Goal: Communication & Community: Answer question/provide support

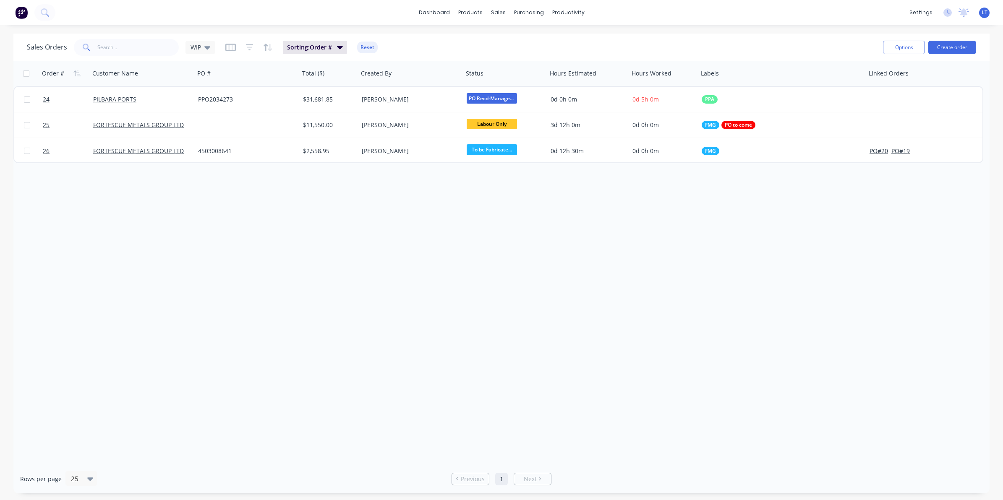
click at [846, 398] on div "Order # Customer Name PO # Total ($) Created By Status Hours Estimated Hours Wo…" at bounding box center [501, 263] width 976 height 404
drag, startPoint x: 743, startPoint y: 385, endPoint x: 658, endPoint y: 362, distance: 88.7
click at [650, 378] on div "Order # Customer Name PO # Total ($) Created By Status Hours Estimated Hours Wo…" at bounding box center [501, 263] width 976 height 404
click at [22, 12] on img at bounding box center [21, 12] width 13 height 13
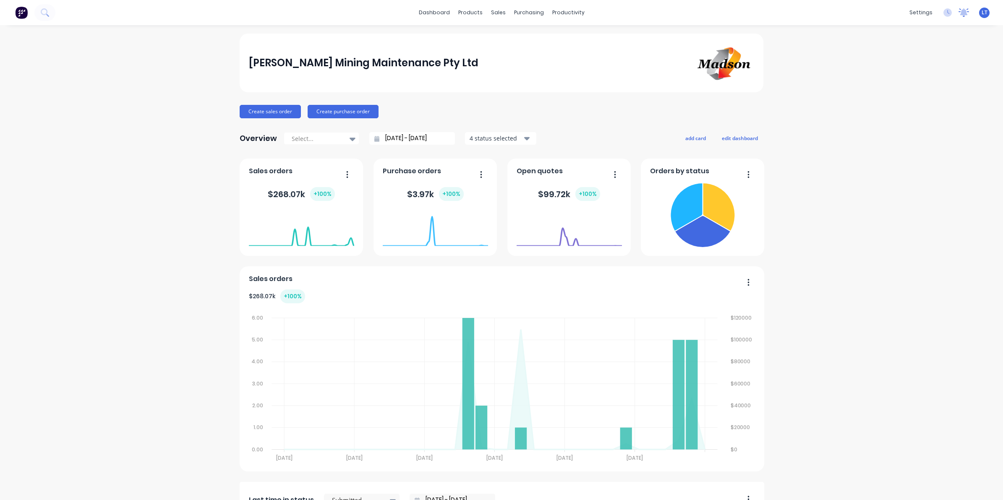
click at [960, 13] on icon at bounding box center [964, 11] width 8 height 7
click at [943, 14] on icon at bounding box center [947, 12] width 8 height 8
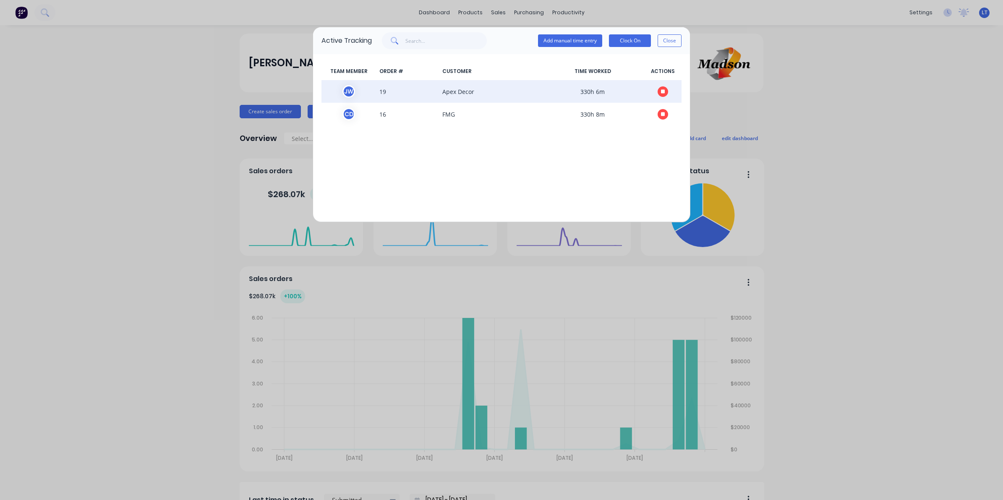
click at [664, 91] on icon "button" at bounding box center [663, 91] width 4 height 4
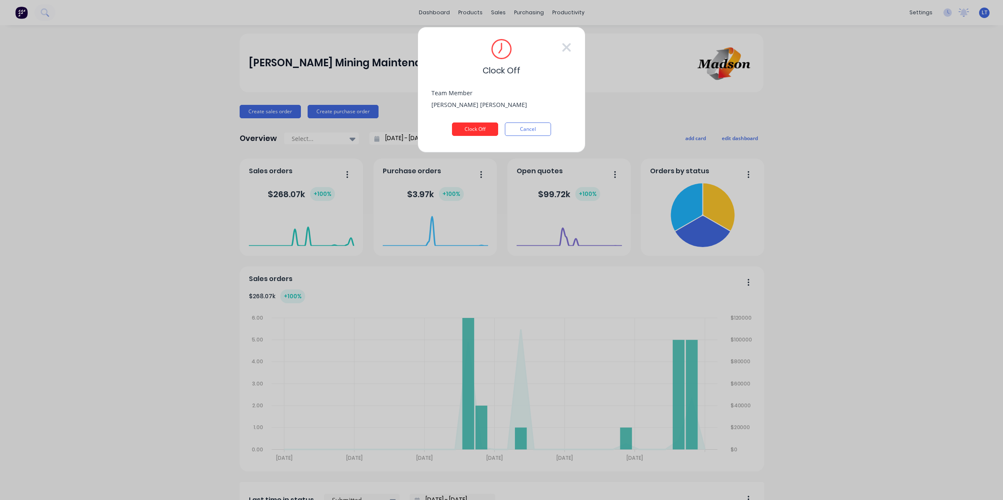
click at [472, 132] on button "Clock Off" at bounding box center [475, 129] width 46 height 13
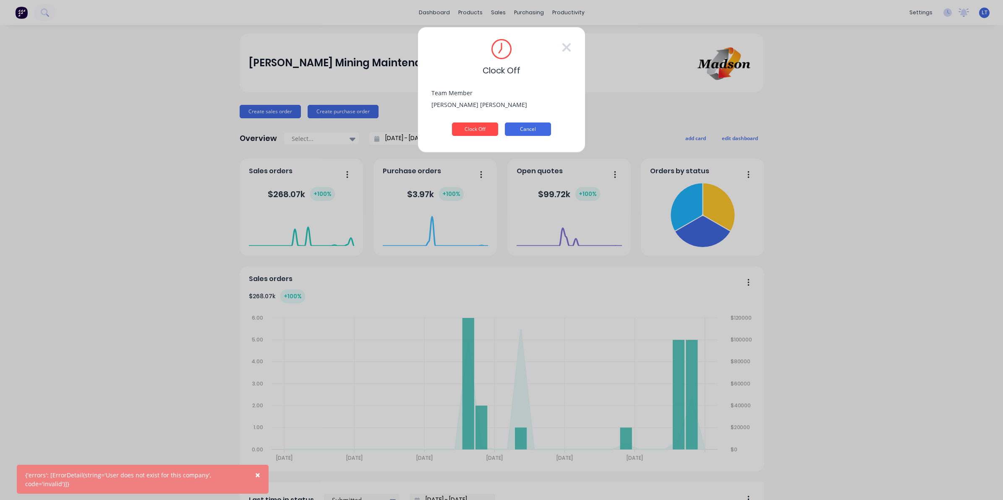
click at [521, 129] on button "Cancel" at bounding box center [528, 129] width 46 height 13
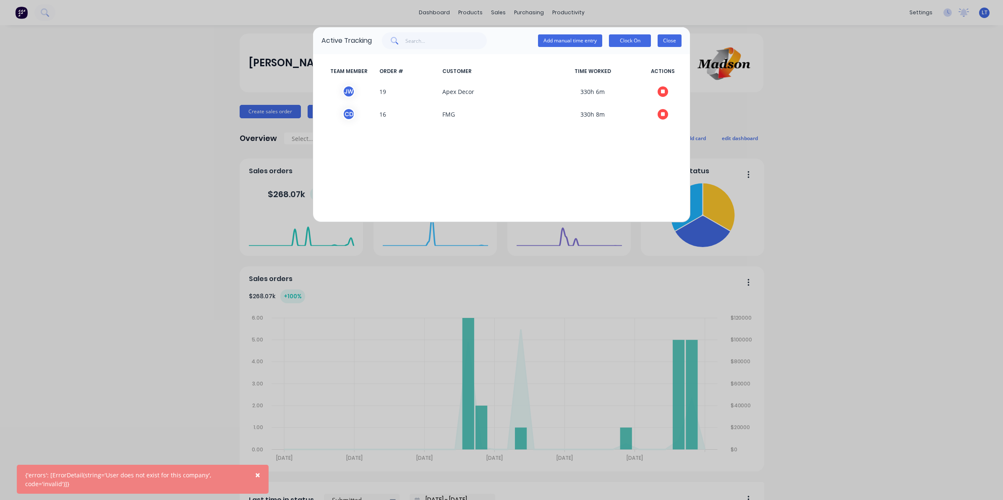
click at [666, 40] on button "Close" at bounding box center [670, 40] width 24 height 13
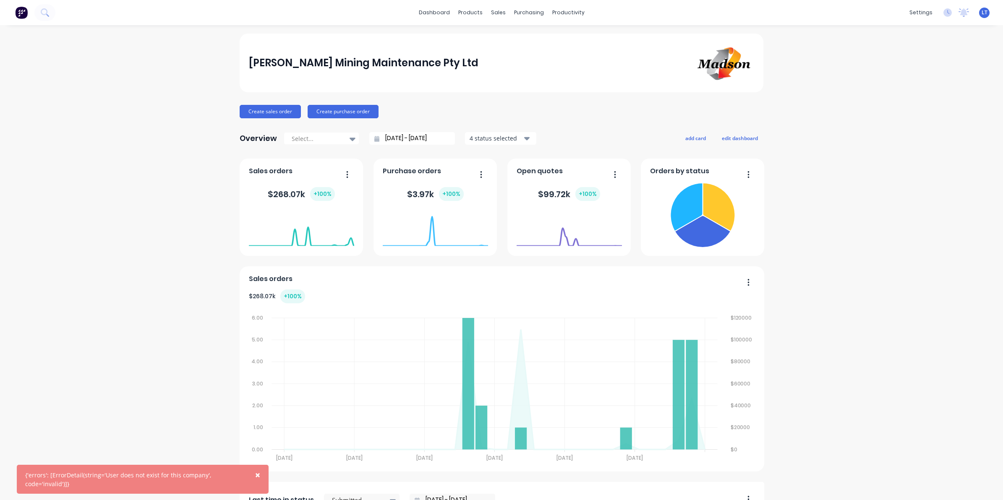
drag, startPoint x: 842, startPoint y: 159, endPoint x: 816, endPoint y: 121, distance: 45.6
click at [813, 124] on div "Madson Mining Maintenance Pty Ltd Create sales order Create purchase order Over…" at bounding box center [501, 415] width 1003 height 762
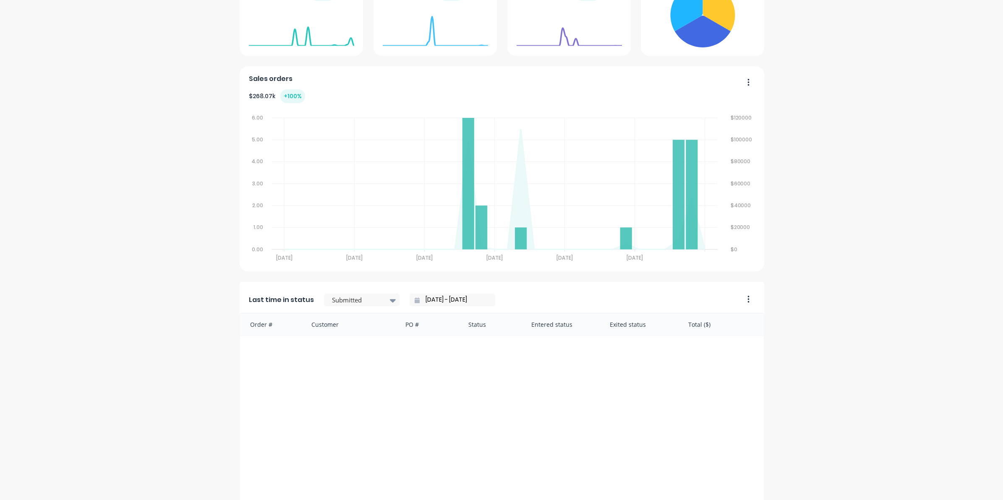
scroll to position [198, 0]
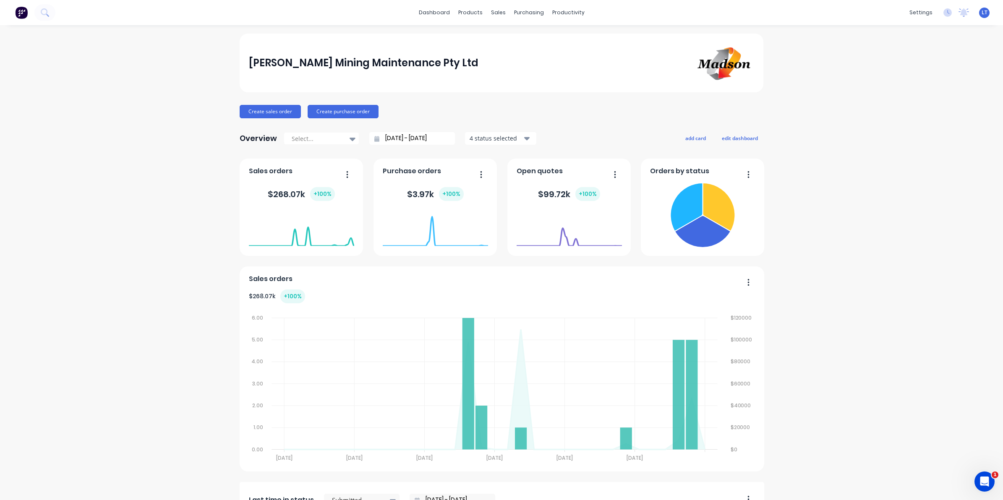
click at [983, 480] on icon "Open Intercom Messenger" at bounding box center [985, 482] width 14 height 14
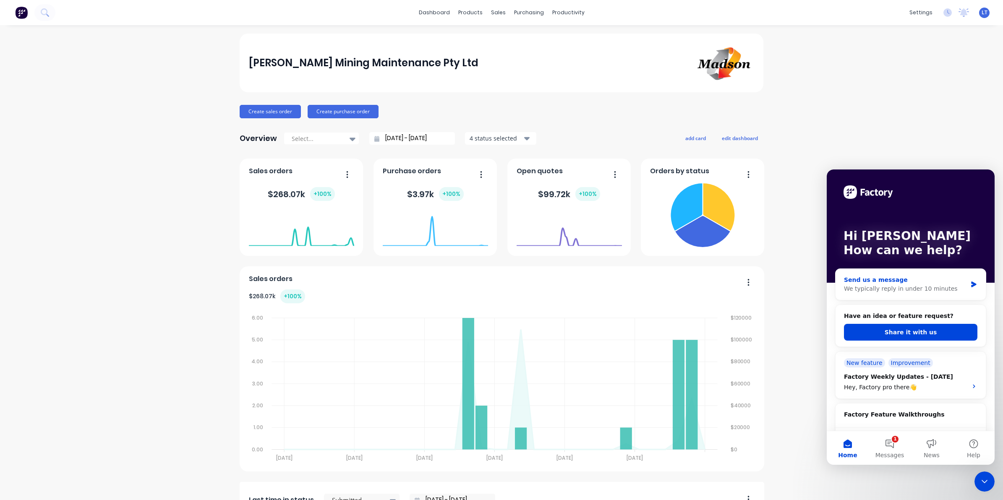
click at [911, 290] on div "We typically reply in under 10 minutes" at bounding box center [905, 289] width 123 height 9
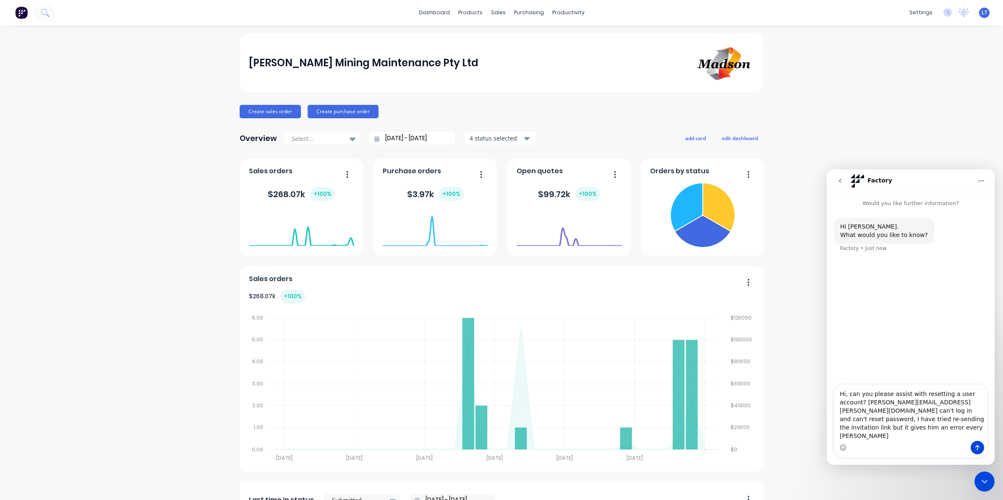
type textarea "Hi, can you please assist with resetting a user account? [PERSON_NAME][EMAIL_AD…"
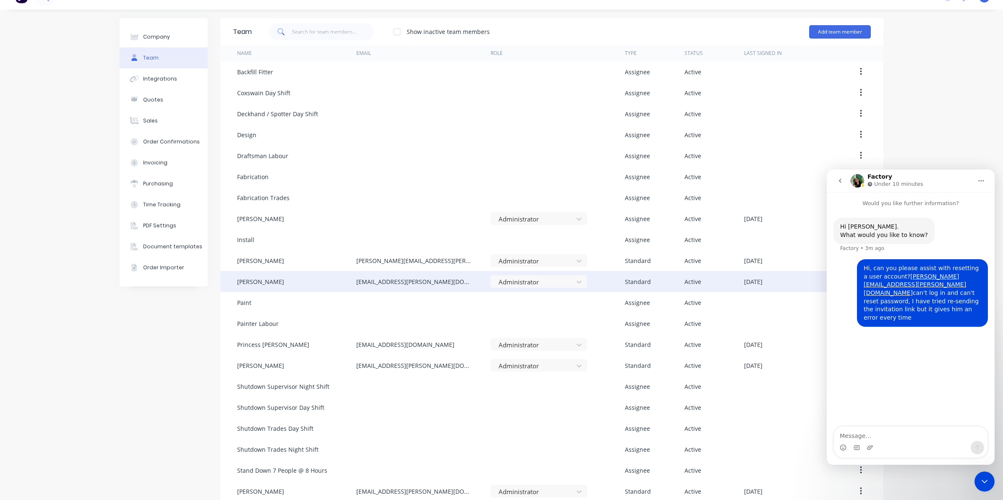
scroll to position [88, 0]
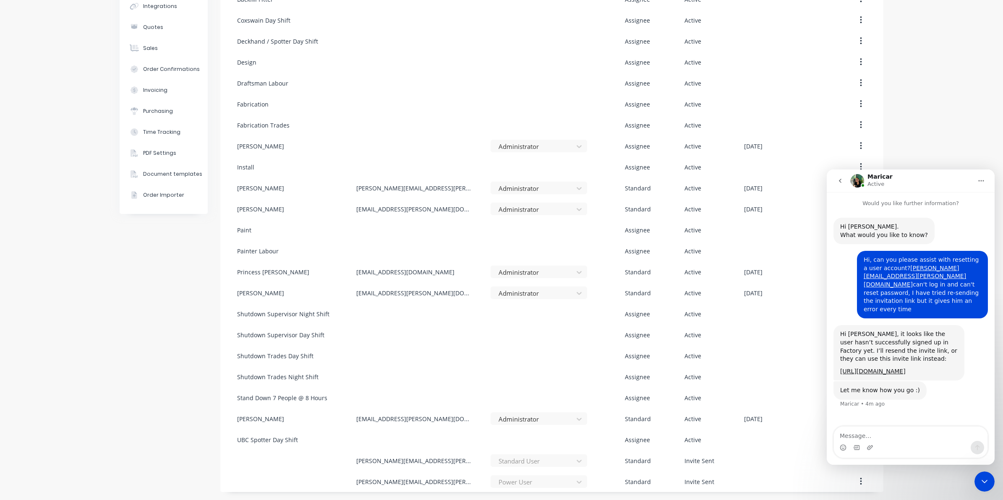
drag, startPoint x: 946, startPoint y: 357, endPoint x: 839, endPoint y: 356, distance: 107.0
click at [839, 356] on div "Hi Leya, it looks like the user hasn’t successfully signed up in Factory yet. I…" at bounding box center [899, 352] width 131 height 55
copy link "[URL][DOMAIN_NAME]"
click at [888, 434] on textarea "Message…" at bounding box center [911, 434] width 154 height 14
click at [871, 434] on textarea "Message…" at bounding box center [911, 434] width 154 height 14
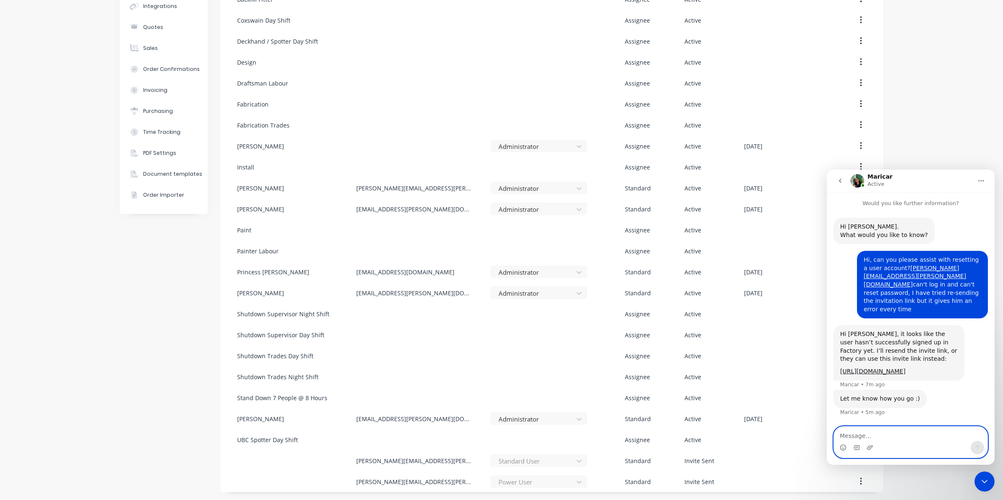
drag, startPoint x: 871, startPoint y: 434, endPoint x: 857, endPoint y: 437, distance: 14.6
click at [857, 437] on textarea "Message…" at bounding box center [911, 434] width 154 height 14
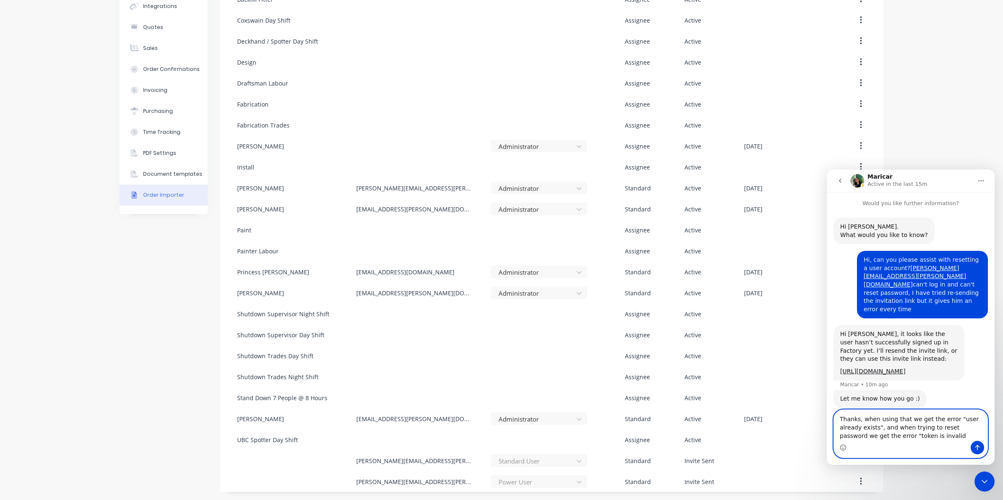
type textarea "Thanks, when using that we get the error "user already exists", and when trying…"
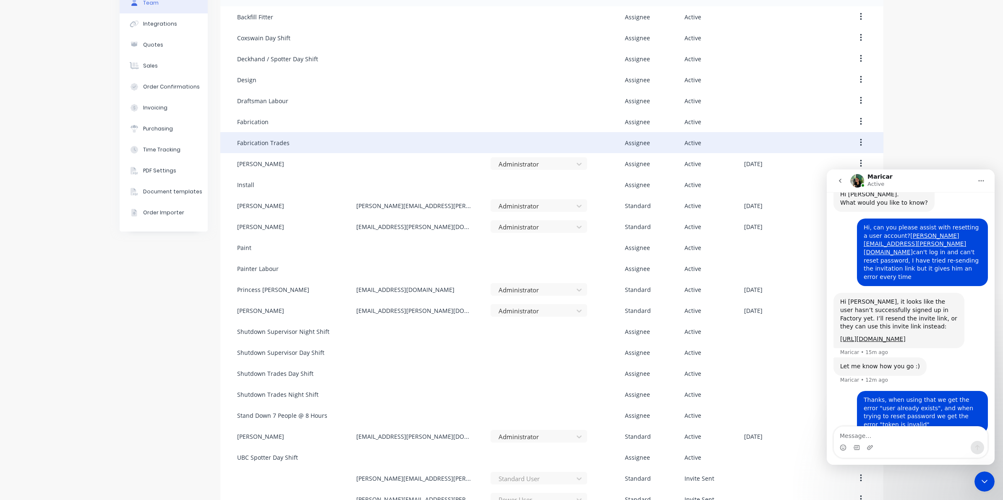
scroll to position [65, 0]
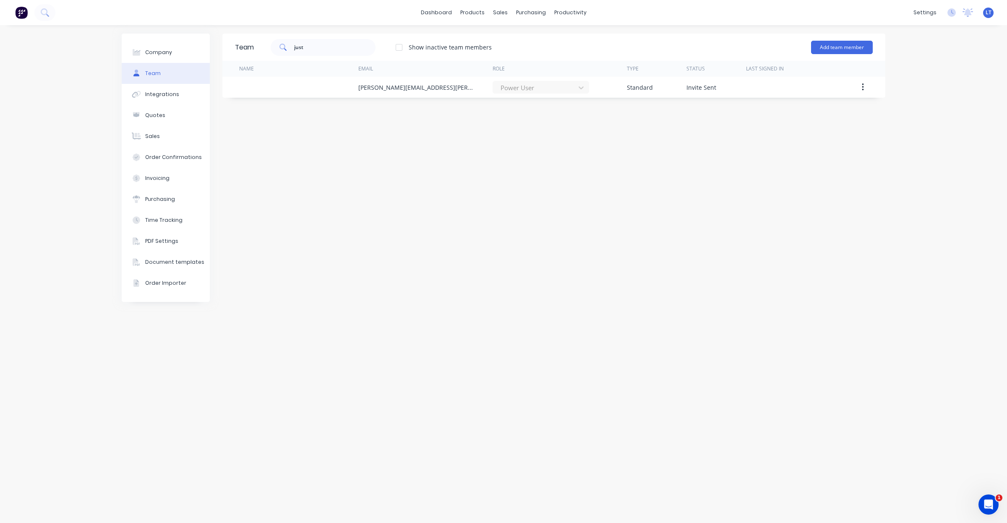
click at [985, 504] on icon "Open Intercom Messenger" at bounding box center [989, 505] width 14 height 14
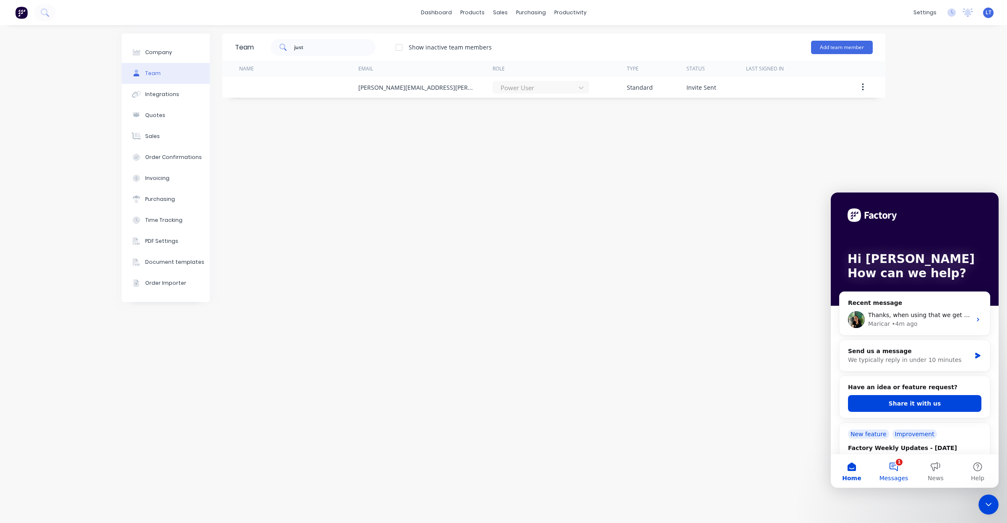
click at [892, 478] on span "Messages" at bounding box center [894, 479] width 29 height 6
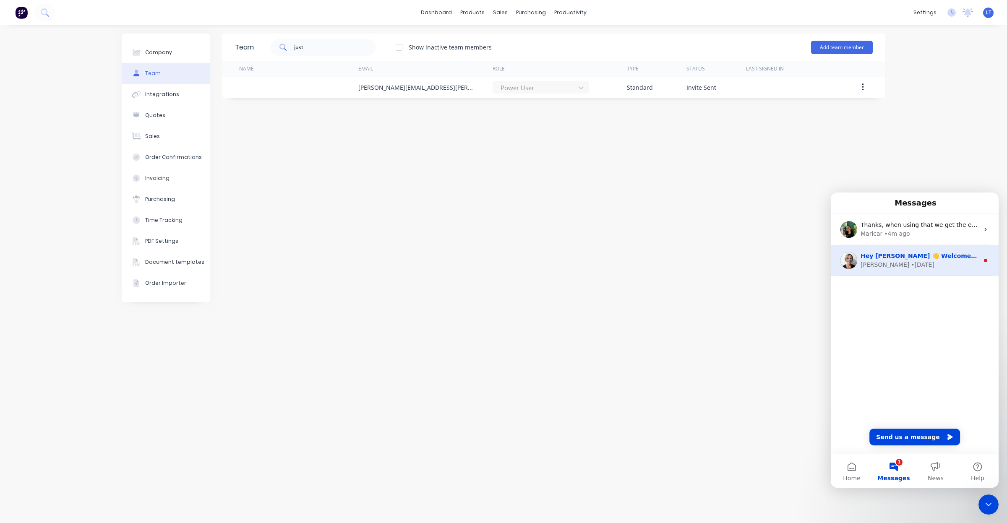
click at [909, 265] on div "Cathy • 2w ago" at bounding box center [920, 265] width 118 height 9
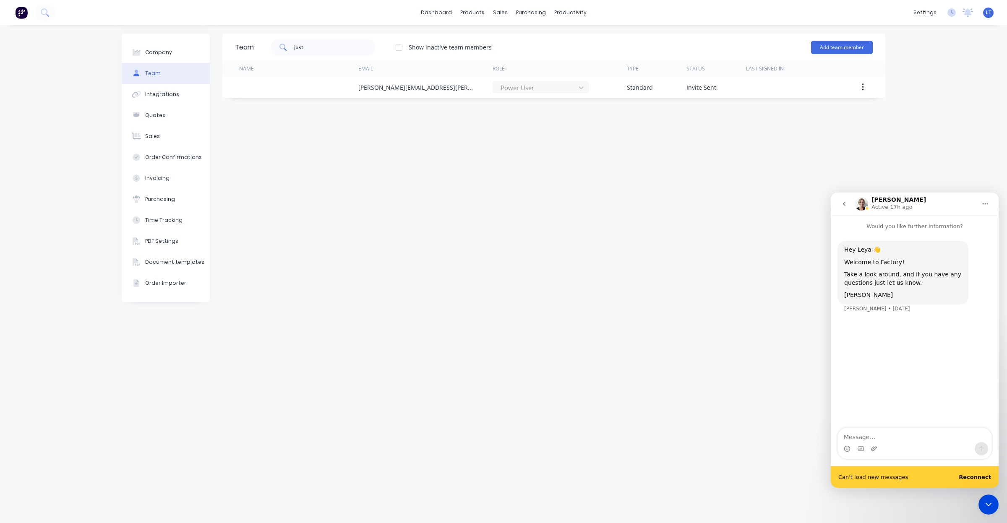
click at [844, 202] on icon "go back" at bounding box center [844, 204] width 7 height 7
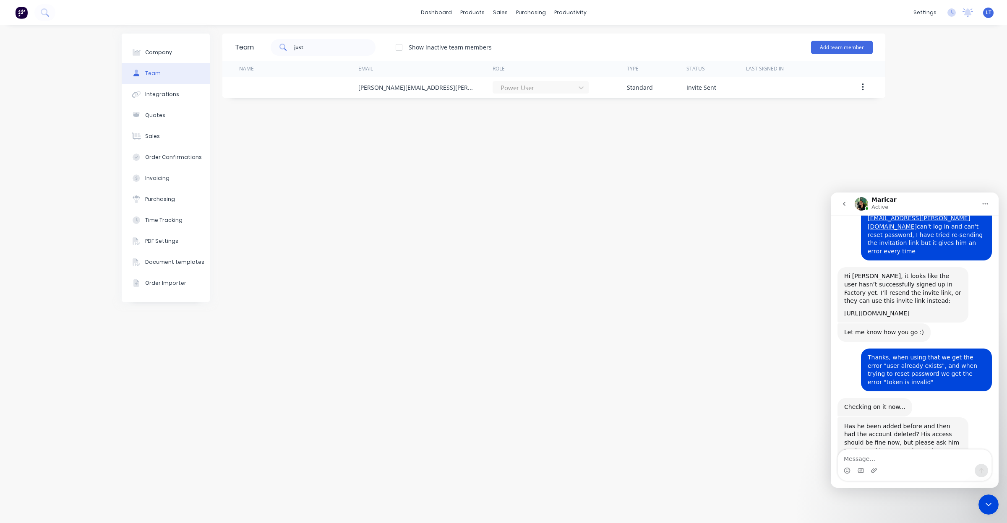
scroll to position [122, 0]
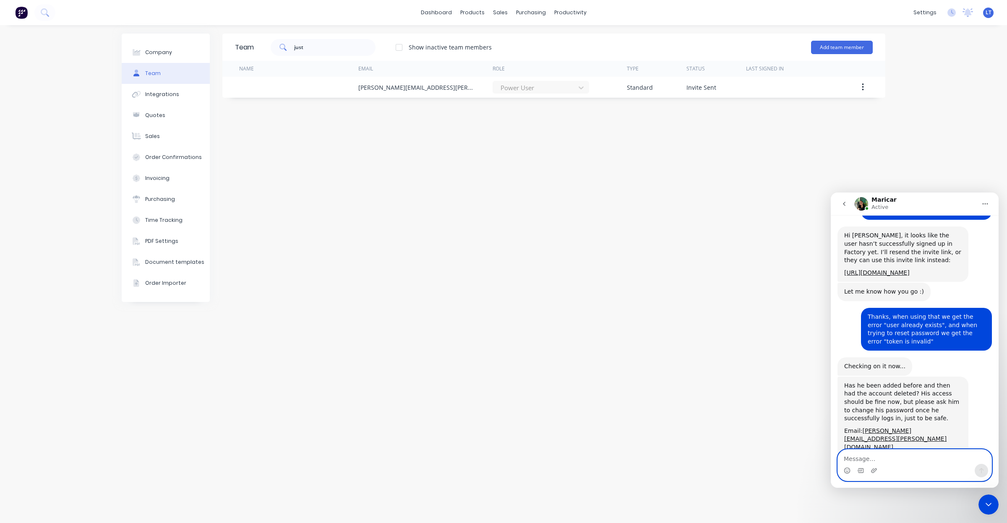
click at [894, 455] on textarea "Message…" at bounding box center [915, 457] width 154 height 14
type textarea "Yes, he has. Thanks very much, I'll pass that on."
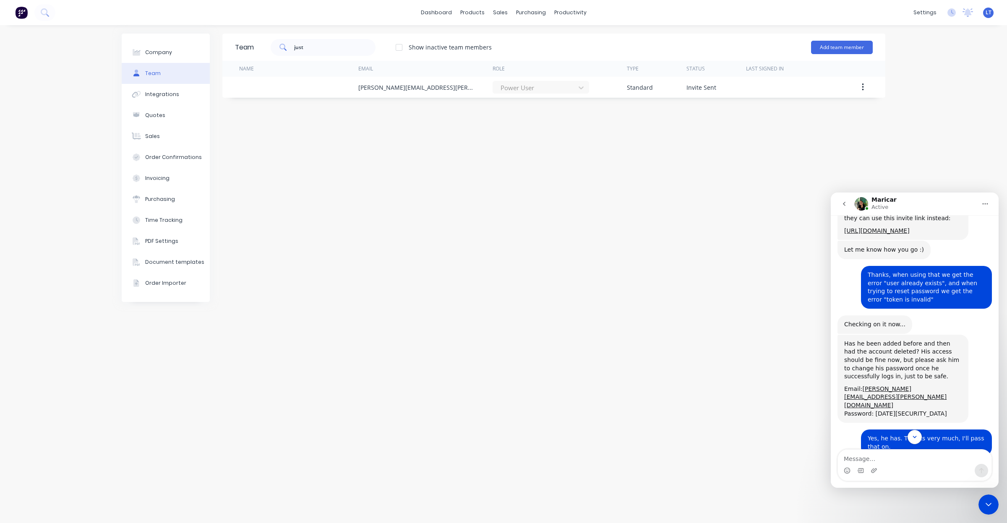
scroll to position [180, 0]
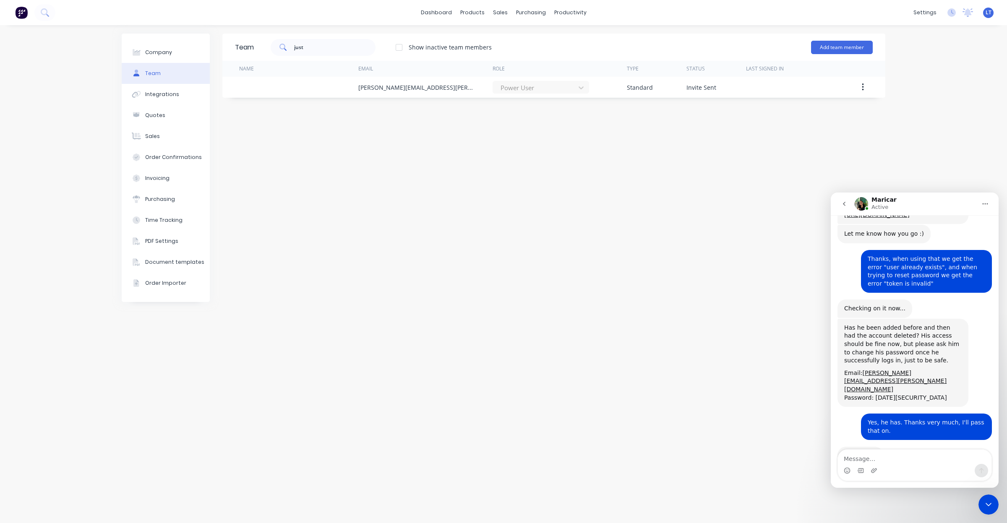
click at [821, 206] on div "Team just Show inactive team members Add team member Name Email Role Type Statu…" at bounding box center [553, 274] width 663 height 481
click at [989, 502] on icon "Close Intercom Messenger" at bounding box center [989, 505] width 10 height 10
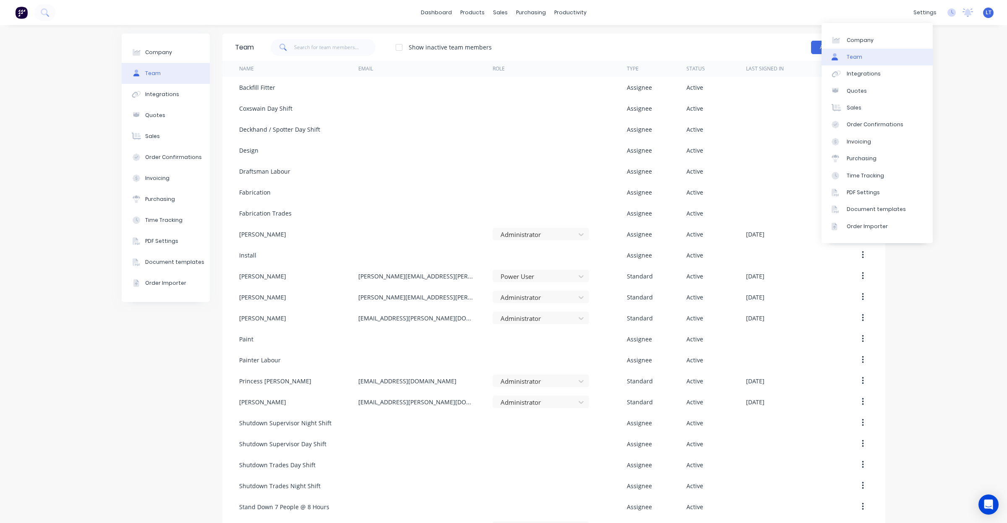
click at [859, 55] on div "Team" at bounding box center [855, 57] width 16 height 8
click at [17, 16] on img at bounding box center [21, 12] width 13 height 13
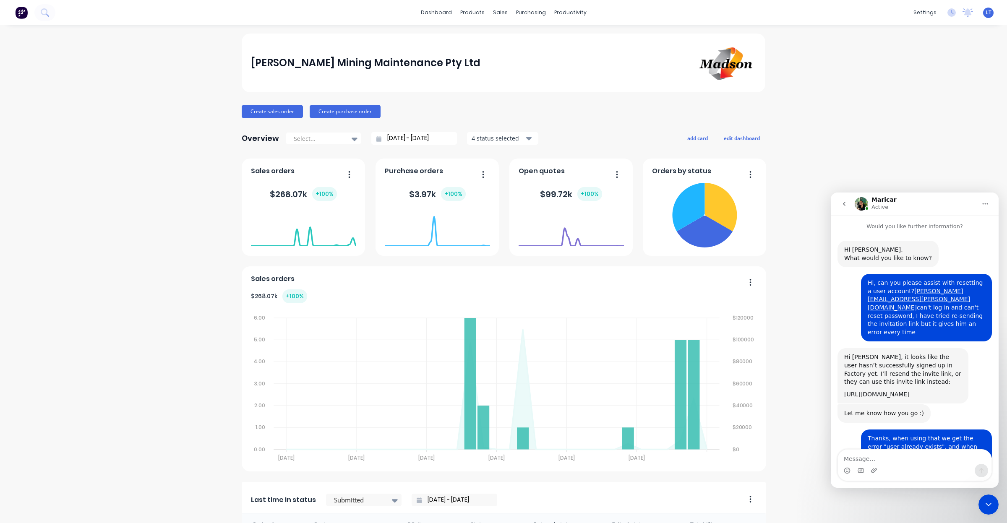
scroll to position [180, 0]
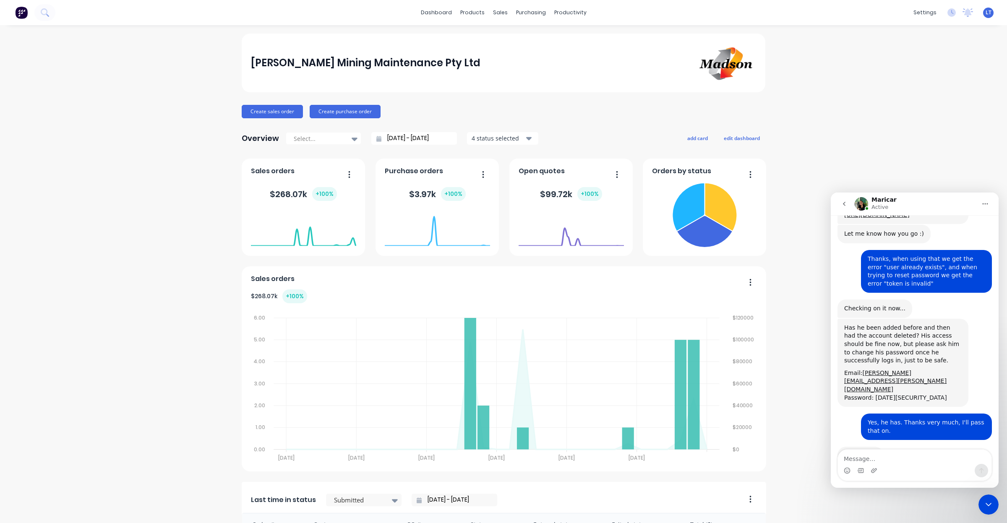
click at [990, 501] on icon "Close Intercom Messenger" at bounding box center [989, 505] width 10 height 10
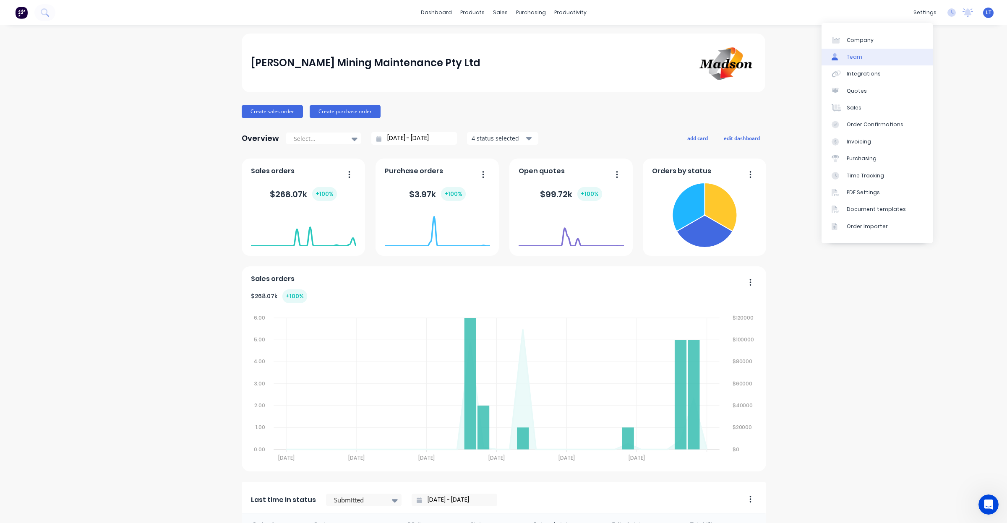
click at [857, 54] on div "Team" at bounding box center [855, 57] width 16 height 8
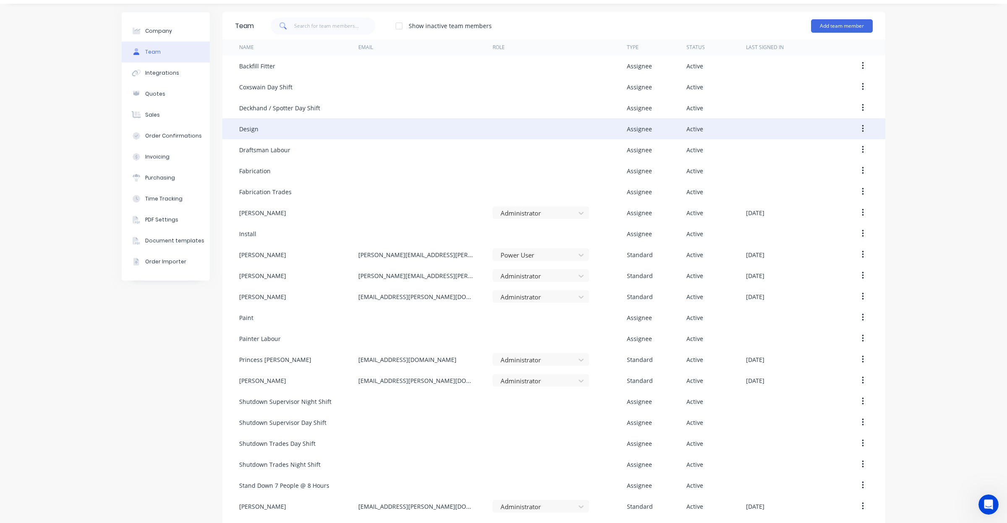
scroll to position [86, 0]
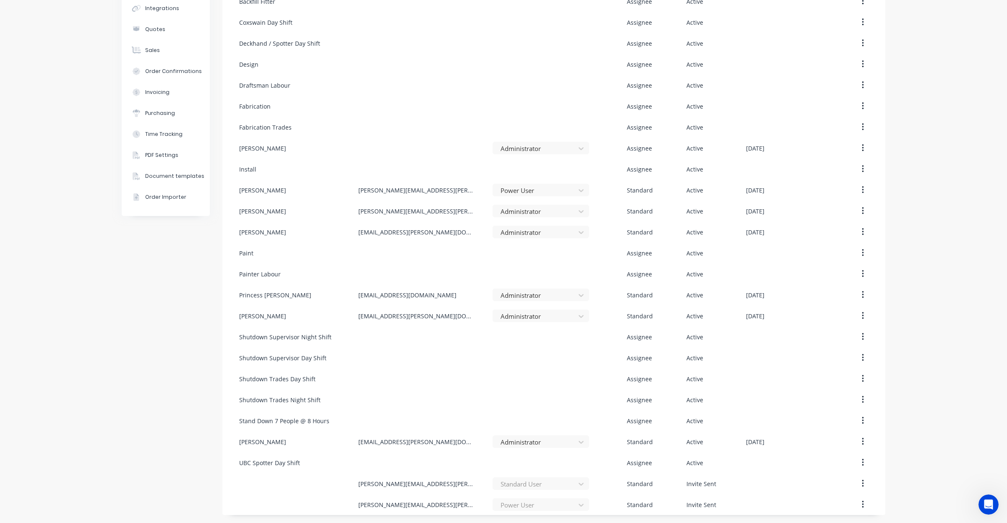
click at [185, 273] on div "Company Team Integrations Quotes Sales Order Confirmations Invoicing Purchasing…" at bounding box center [166, 232] width 88 height 568
drag, startPoint x: 185, startPoint y: 273, endPoint x: 149, endPoint y: 266, distance: 36.0
click at [140, 273] on div "Company Team Integrations Quotes Sales Order Confirmations Invoicing Purchasing…" at bounding box center [166, 232] width 88 height 568
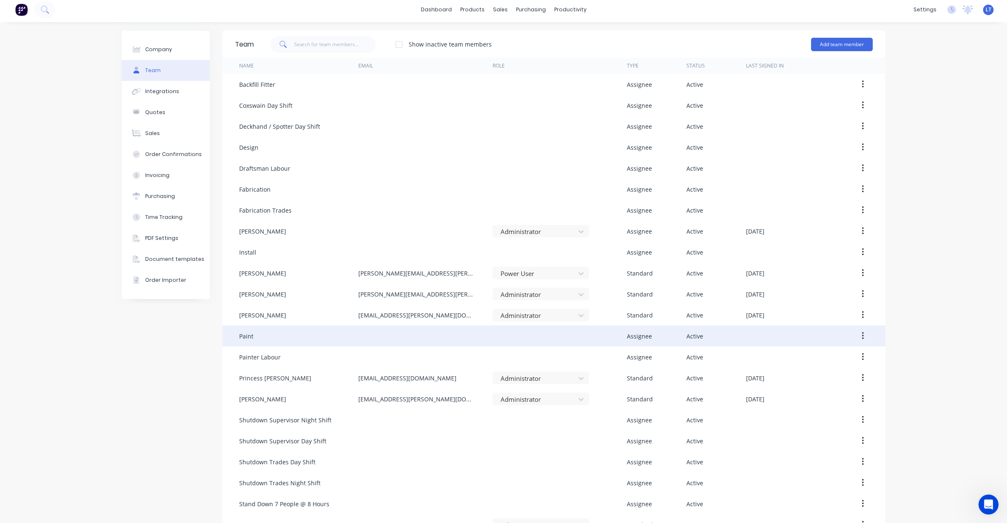
scroll to position [0, 0]
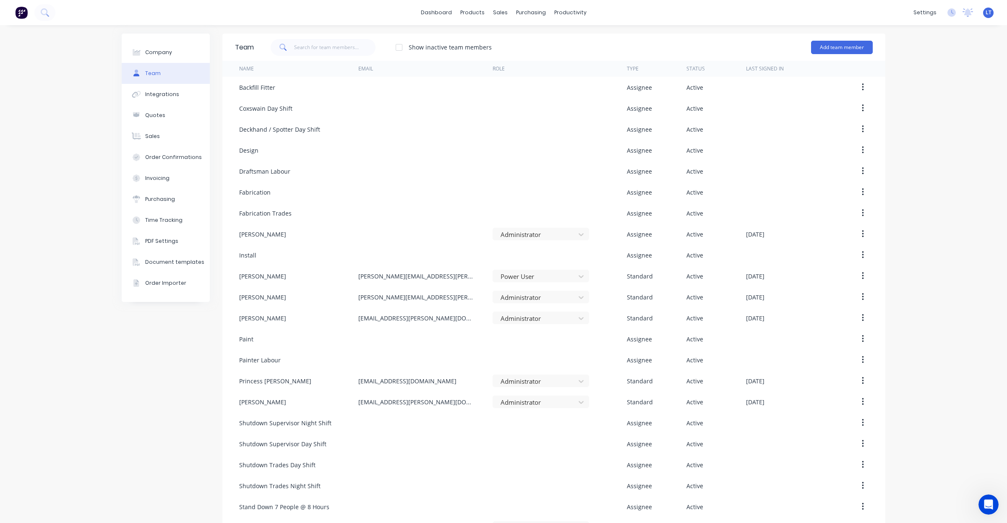
click at [23, 11] on img at bounding box center [21, 12] width 13 height 13
